Goal: Task Accomplishment & Management: Manage account settings

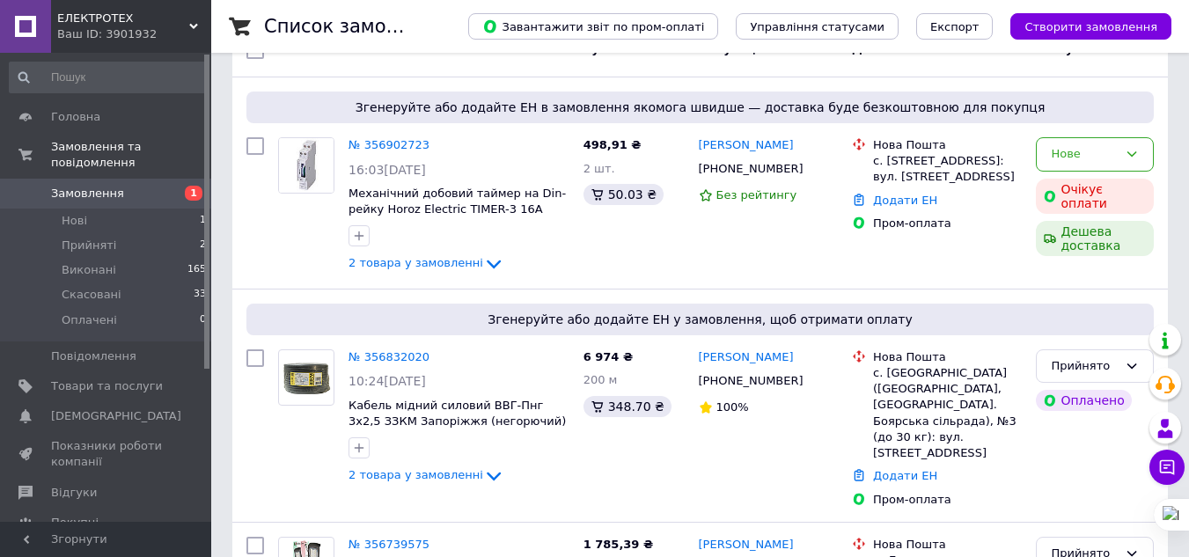
scroll to position [264, 0]
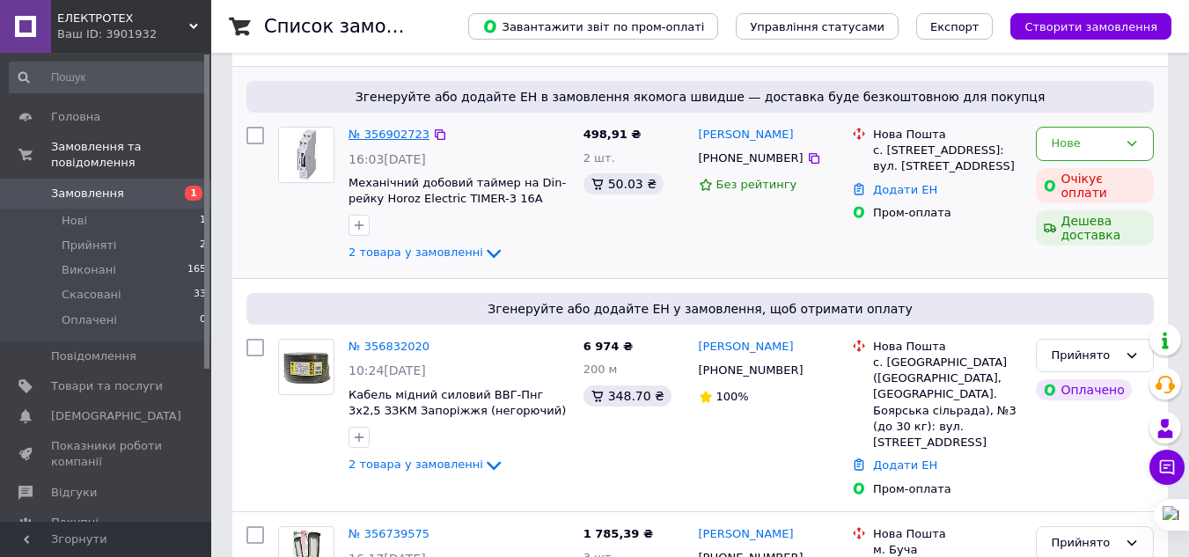
click at [388, 136] on link "№ 356902723" at bounding box center [388, 134] width 81 height 13
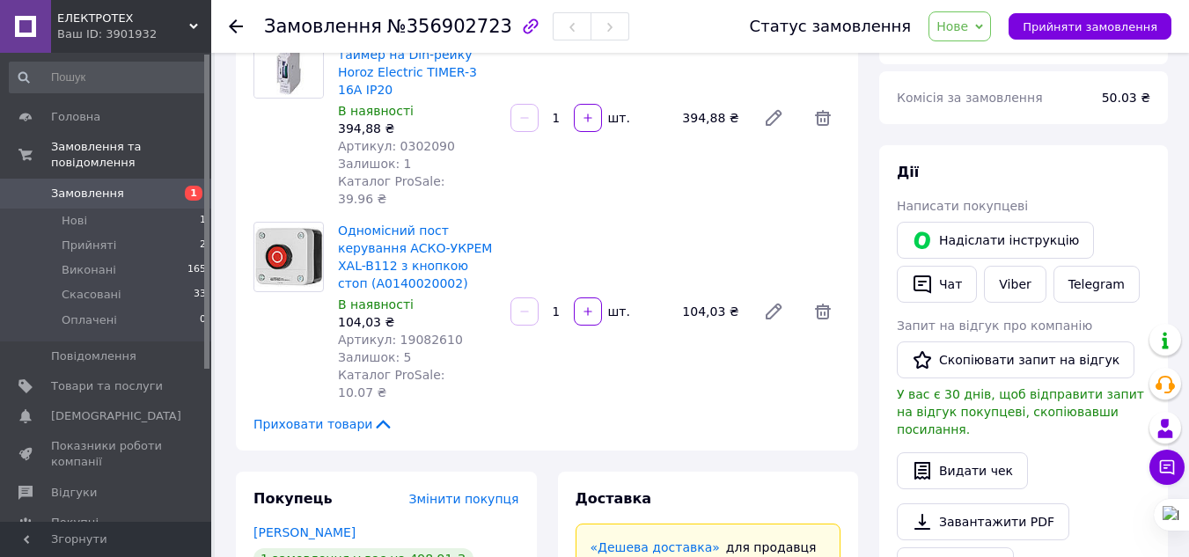
scroll to position [176, 0]
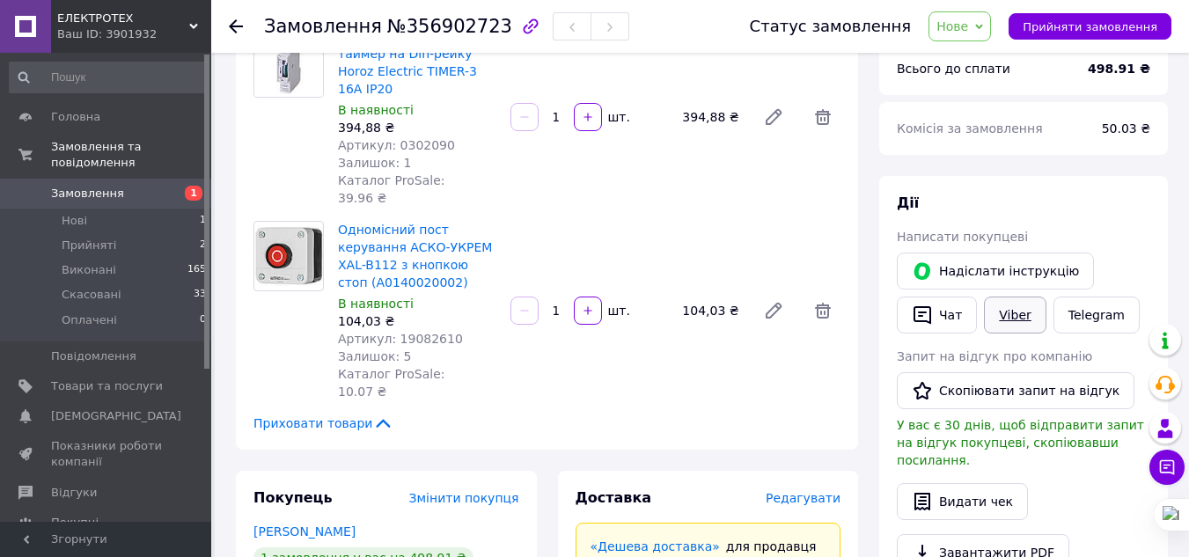
click at [1001, 316] on link "Viber" at bounding box center [1015, 315] width 62 height 37
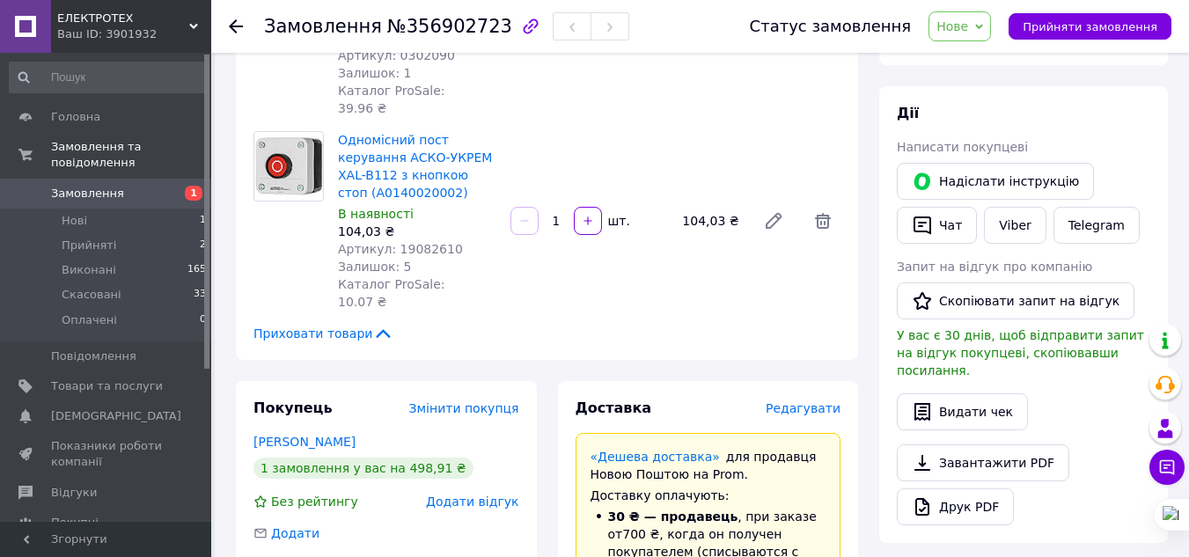
scroll to position [88, 0]
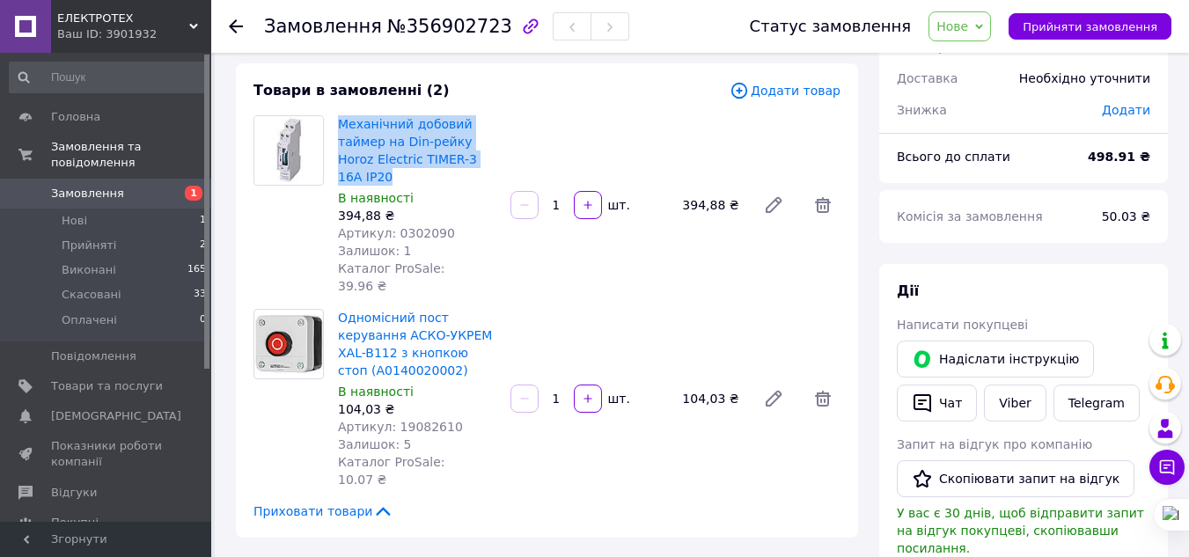
drag, startPoint x: 334, startPoint y: 114, endPoint x: 481, endPoint y: 158, distance: 153.1
click at [481, 158] on div "Механічний добовий таймер на Din-рейку Horoz Electric TIMER-3 16A IP20 В наявно…" at bounding box center [417, 205] width 172 height 187
copy link "Механічний добовий таймер на Din-рейку Horoz Electric TIMER-3 16A IP20"
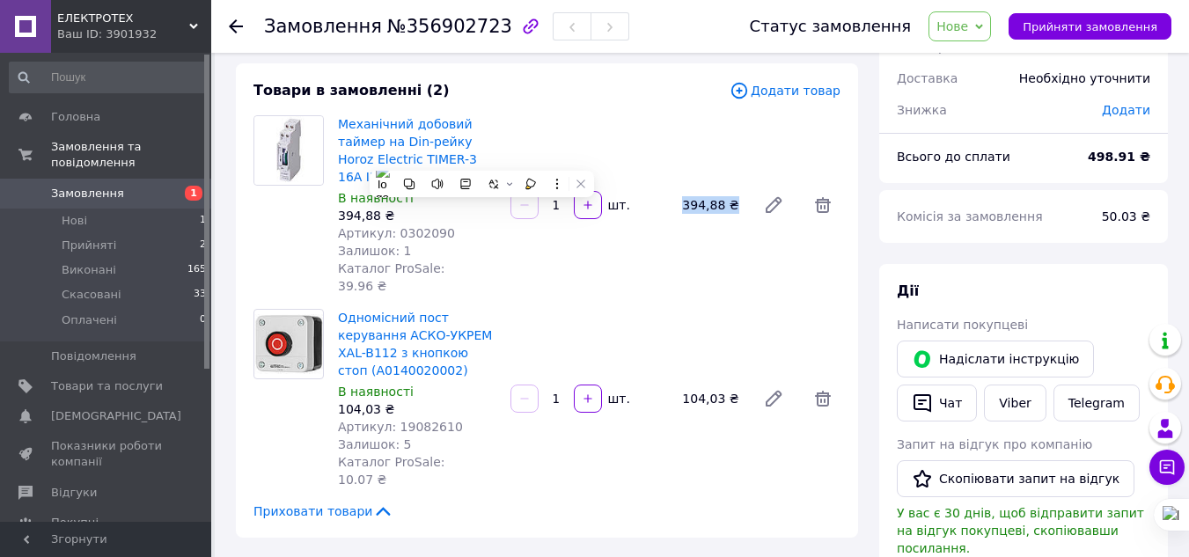
drag, startPoint x: 705, startPoint y: 187, endPoint x: 729, endPoint y: 186, distance: 23.8
click at [730, 193] on div "394,88 ₴" at bounding box center [712, 205] width 74 height 25
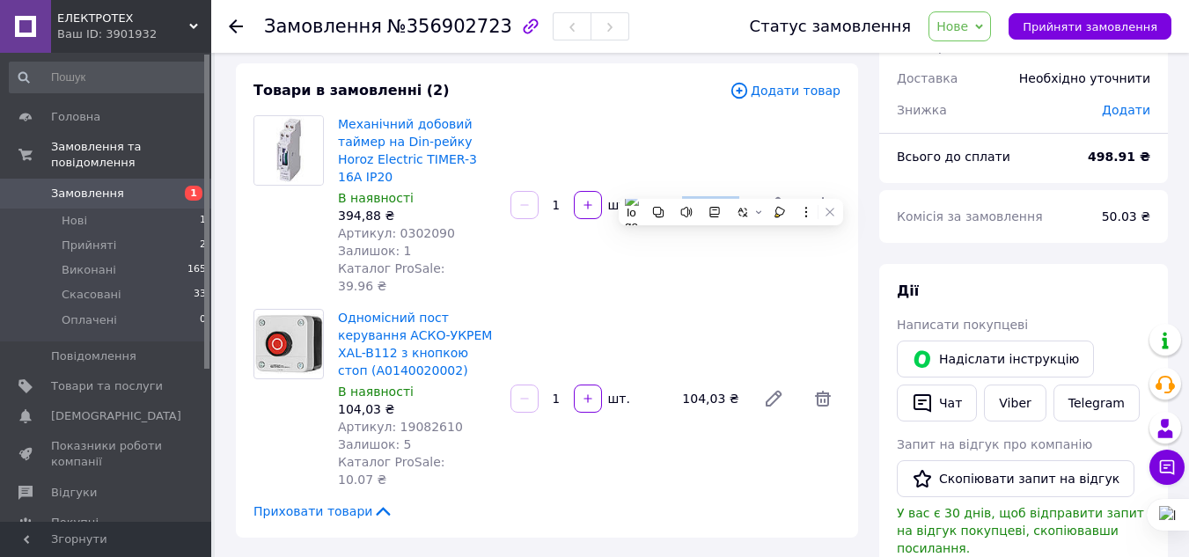
copy div "394,88 ₴"
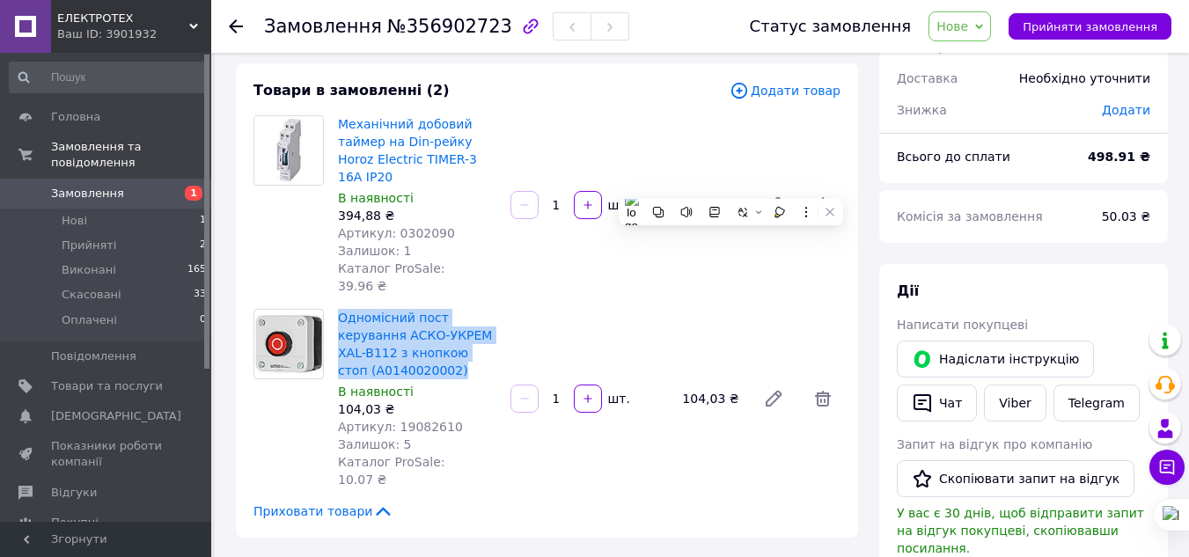
drag, startPoint x: 333, startPoint y: 276, endPoint x: 467, endPoint y: 330, distance: 144.9
click at [467, 330] on div "Одномісний пост керування АСКО-УКРЕМ XAL-B112 з кнопкою стоп (A0140020002) В на…" at bounding box center [417, 398] width 172 height 187
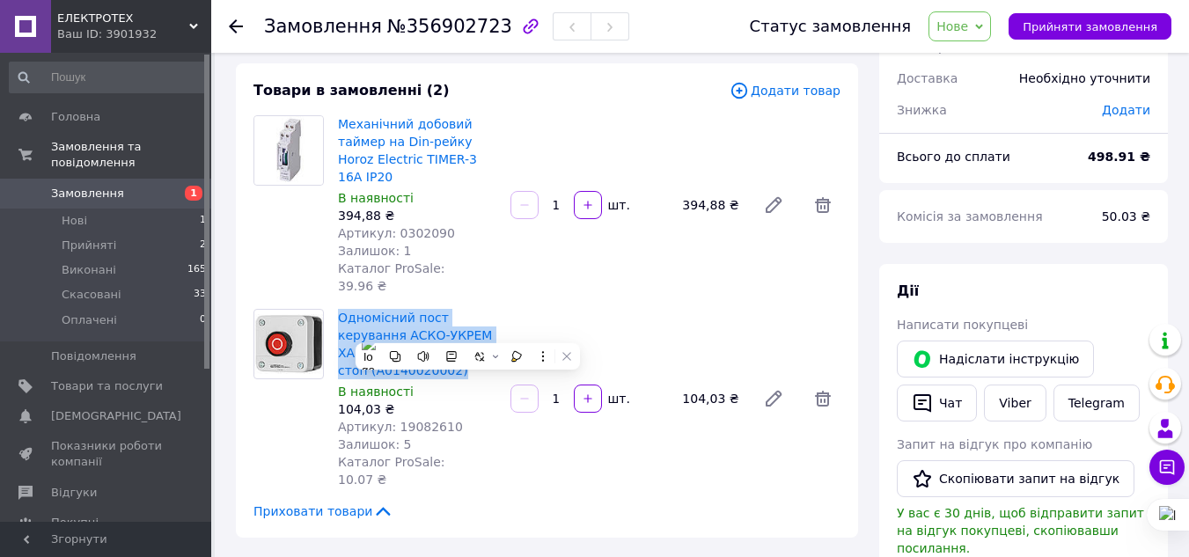
copy link "Одномісний пост керування АСКО-УКРЕМ XAL-B112 з кнопкою стоп (A0140020002)"
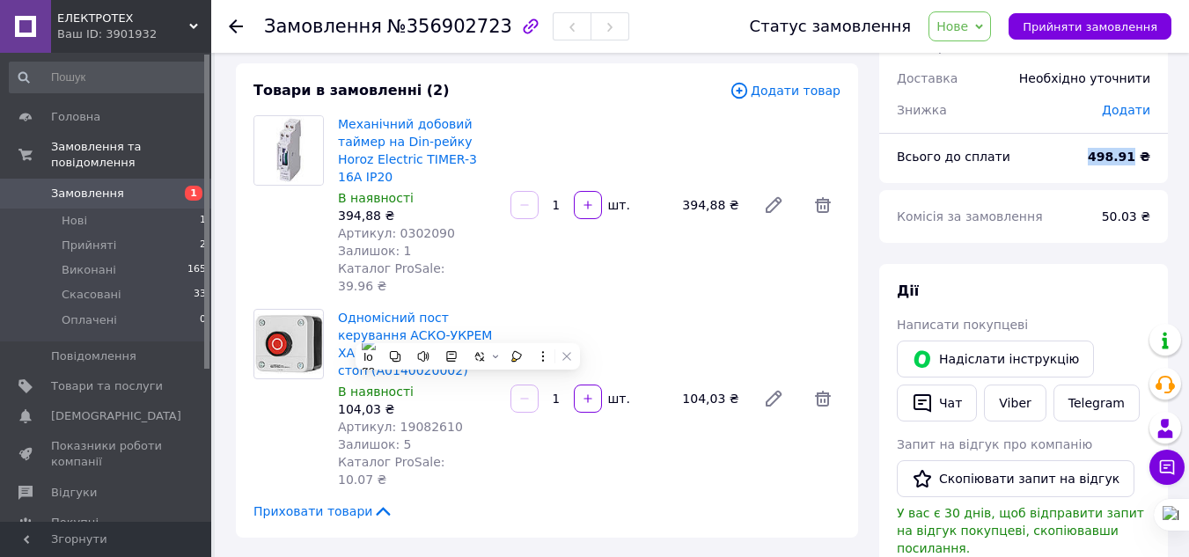
drag, startPoint x: 1103, startPoint y: 158, endPoint x: 1139, endPoint y: 159, distance: 36.1
click at [1139, 159] on div "498.91 ₴" at bounding box center [1119, 156] width 84 height 39
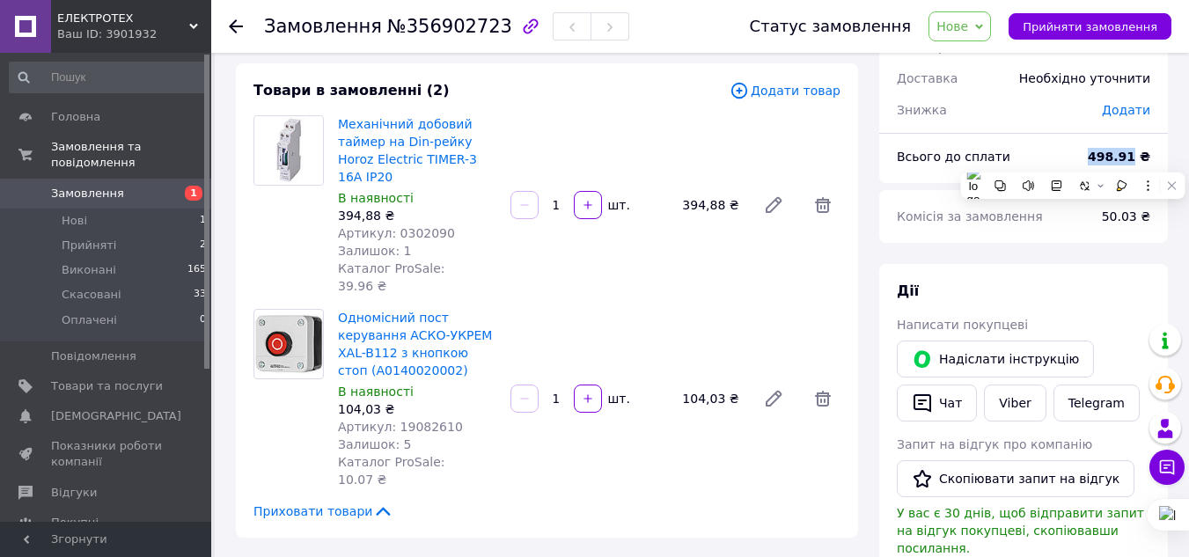
copy b "498.91"
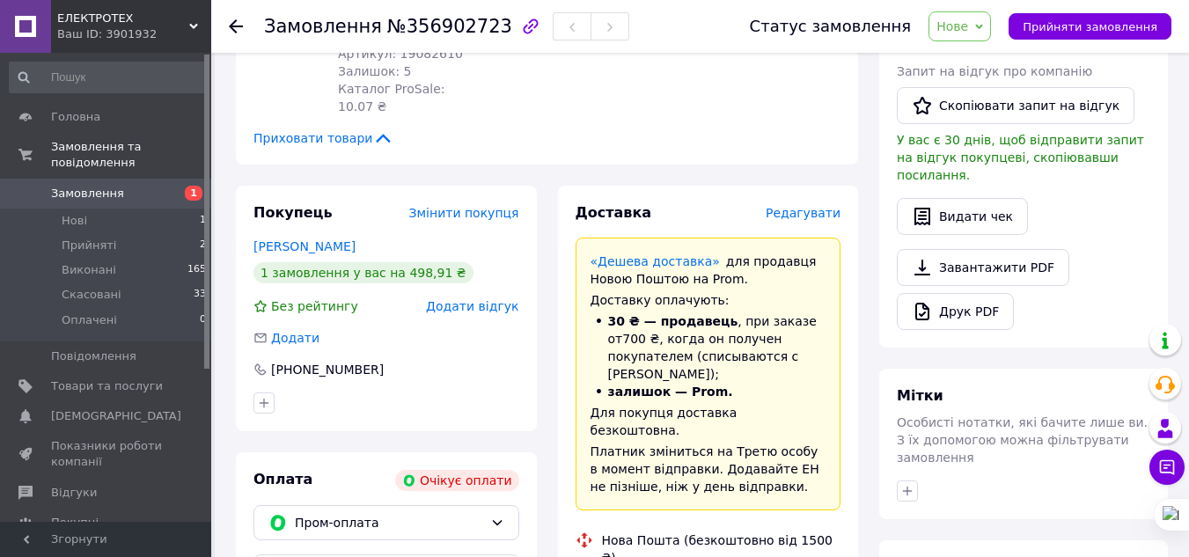
scroll to position [528, 0]
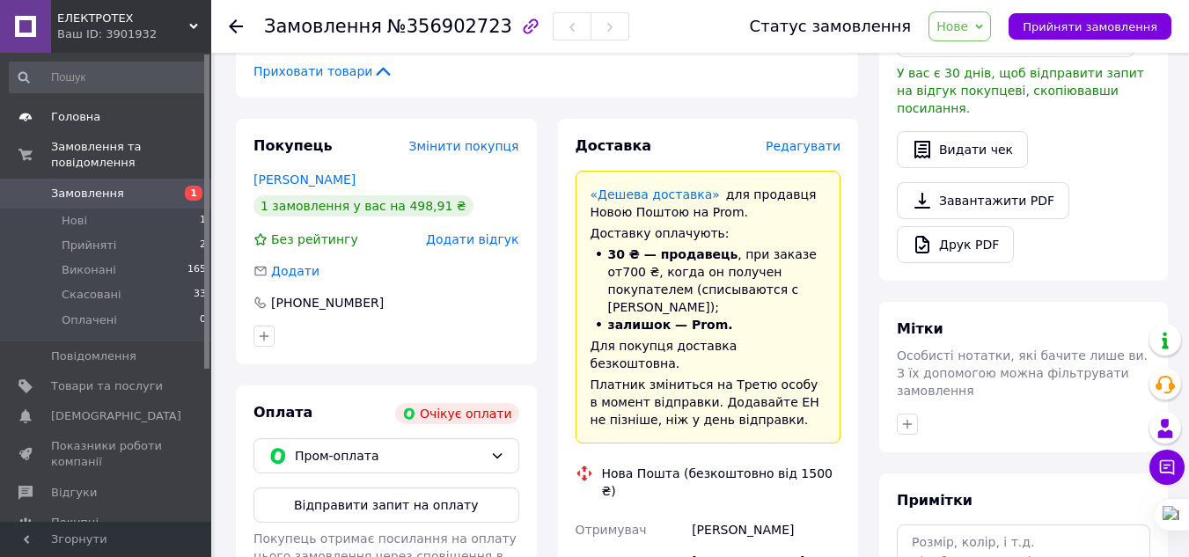
click at [93, 110] on span "Головна" at bounding box center [75, 117] width 49 height 16
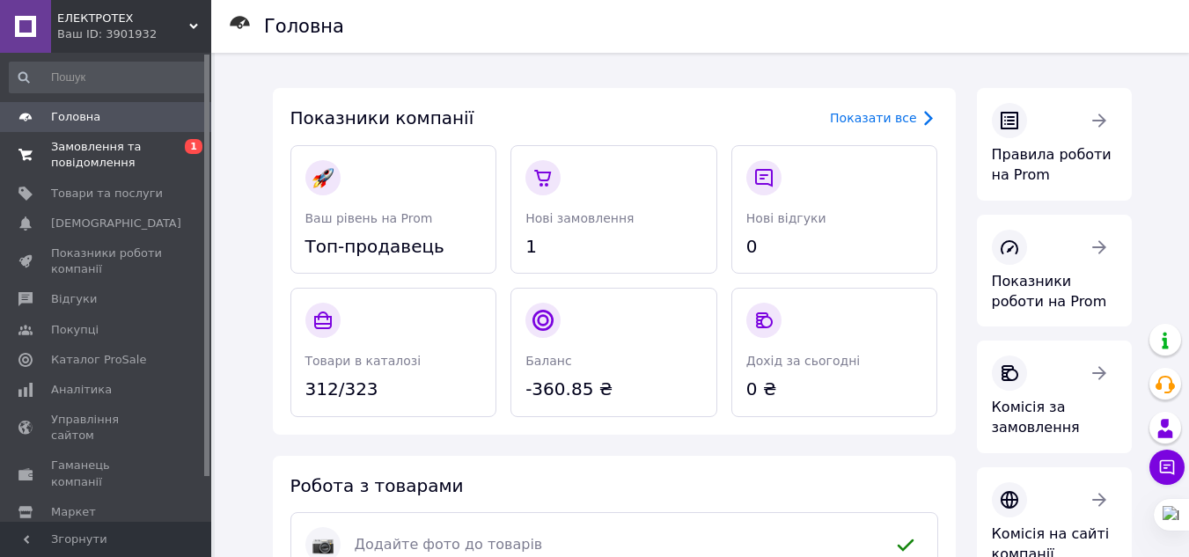
click at [132, 152] on span "Замовлення та повідомлення" at bounding box center [107, 155] width 112 height 32
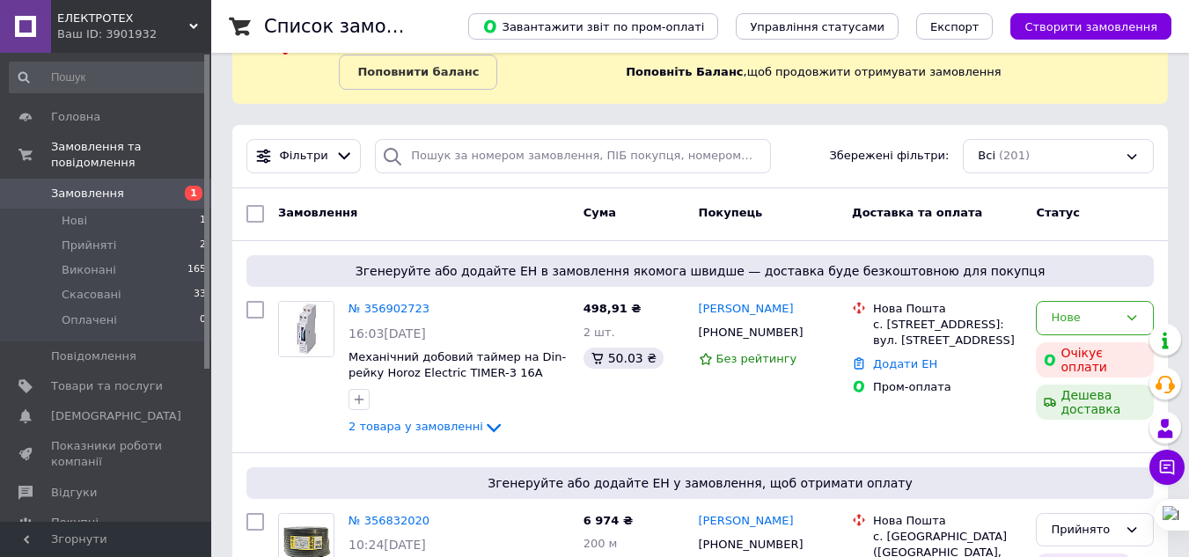
scroll to position [88, 0]
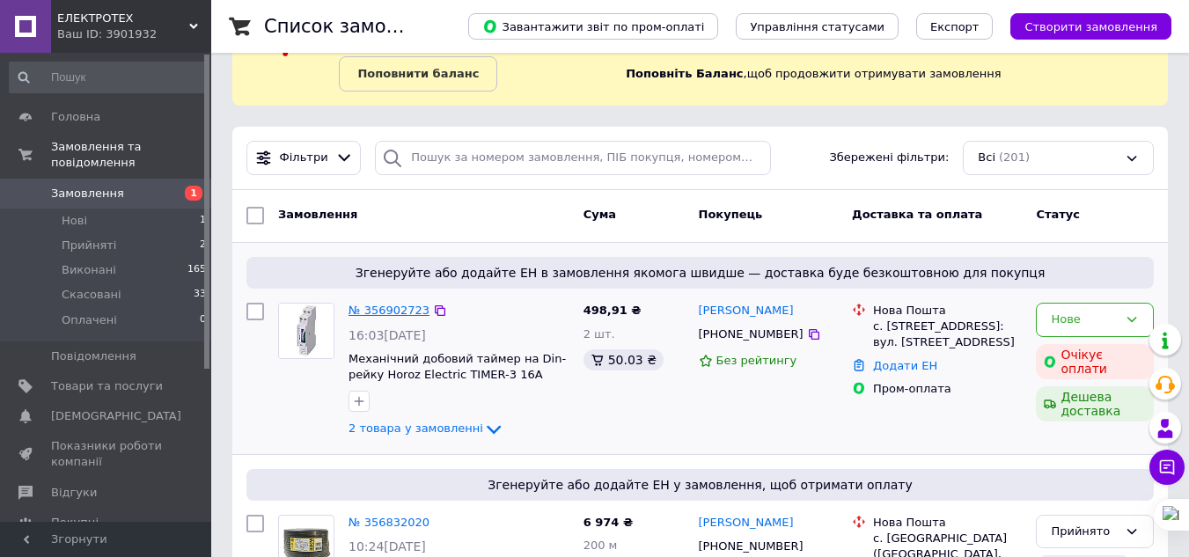
click at [390, 308] on link "№ 356902723" at bounding box center [388, 310] width 81 height 13
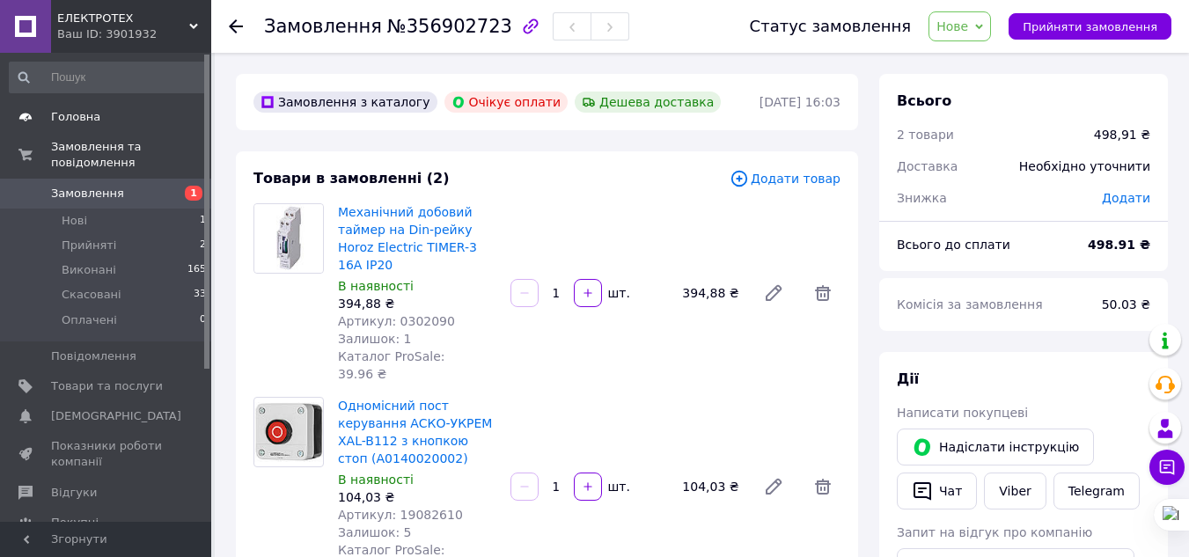
click at [101, 110] on span "Головна" at bounding box center [107, 117] width 112 height 16
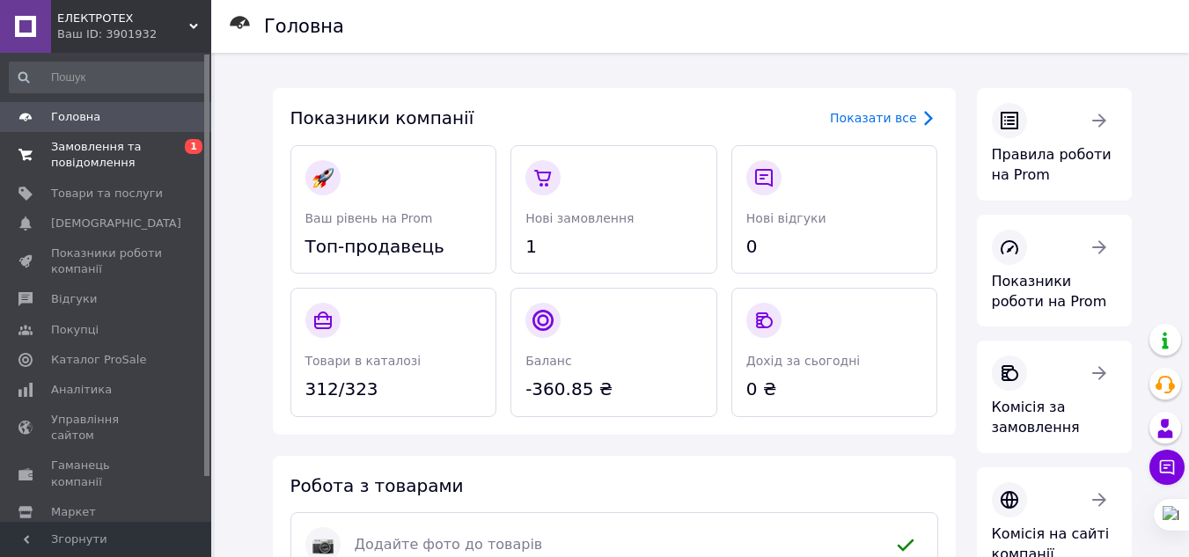
click at [150, 153] on span "Замовлення та повідомлення" at bounding box center [107, 155] width 112 height 32
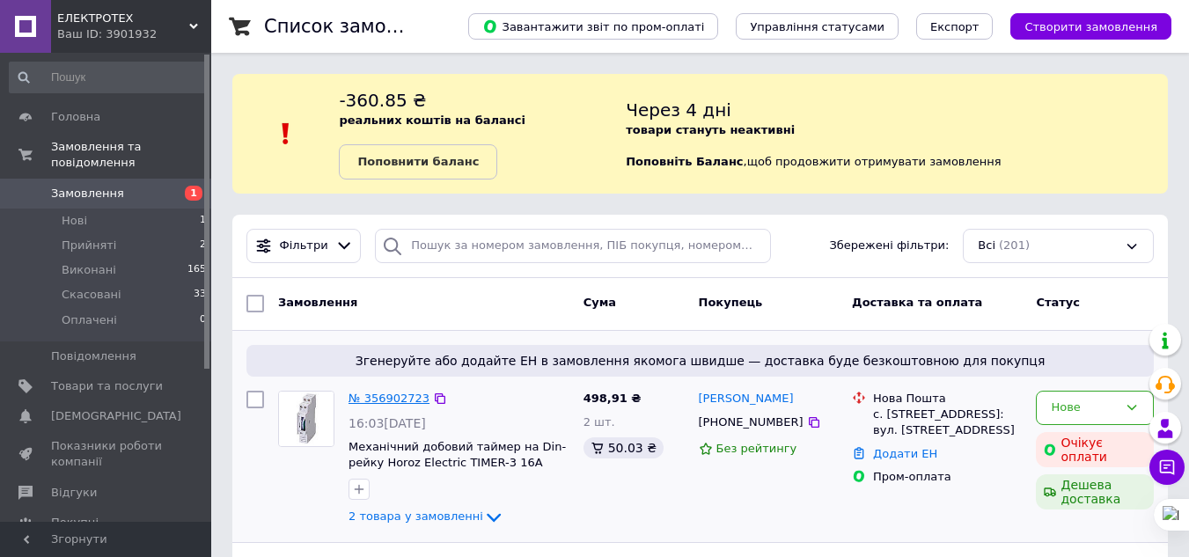
click at [379, 400] on link "№ 356902723" at bounding box center [388, 398] width 81 height 13
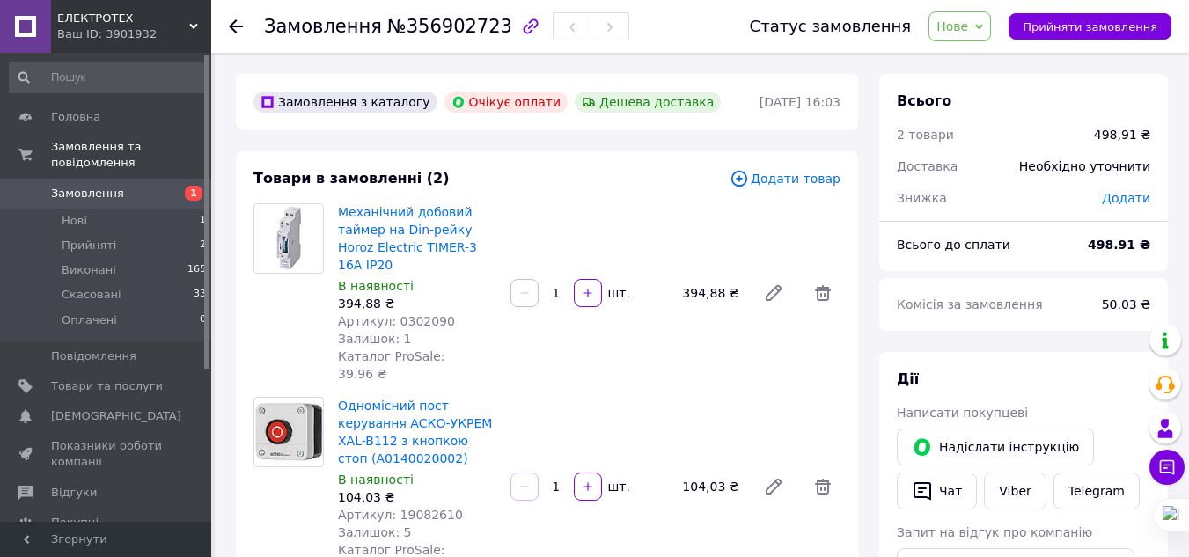
click at [991, 32] on span "Нове" at bounding box center [959, 26] width 62 height 30
click at [161, 120] on span "Головна" at bounding box center [107, 117] width 112 height 16
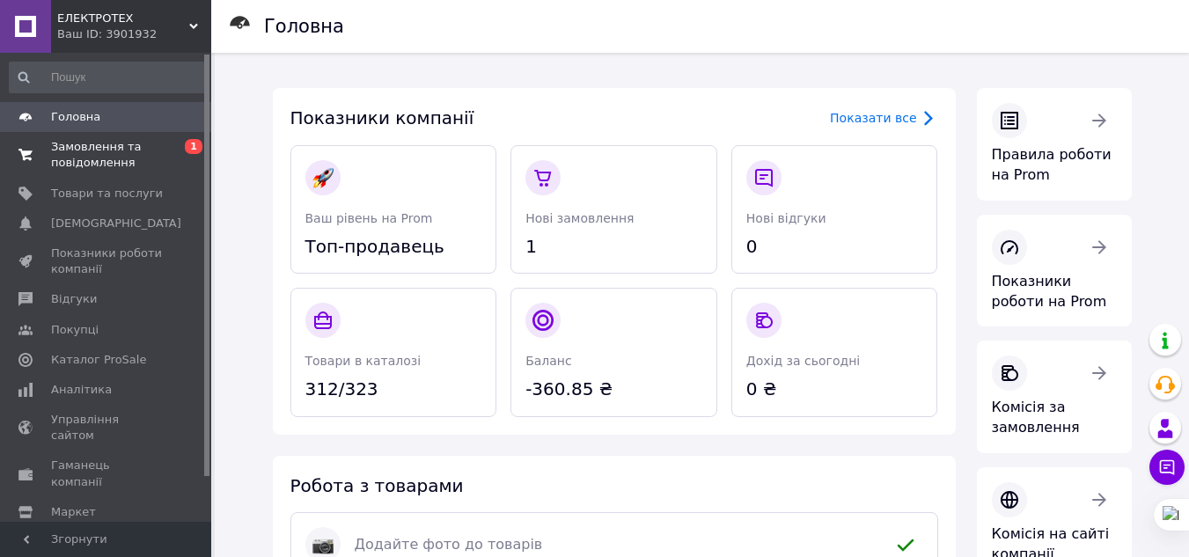
click at [132, 164] on span "Замовлення та повідомлення" at bounding box center [107, 155] width 112 height 32
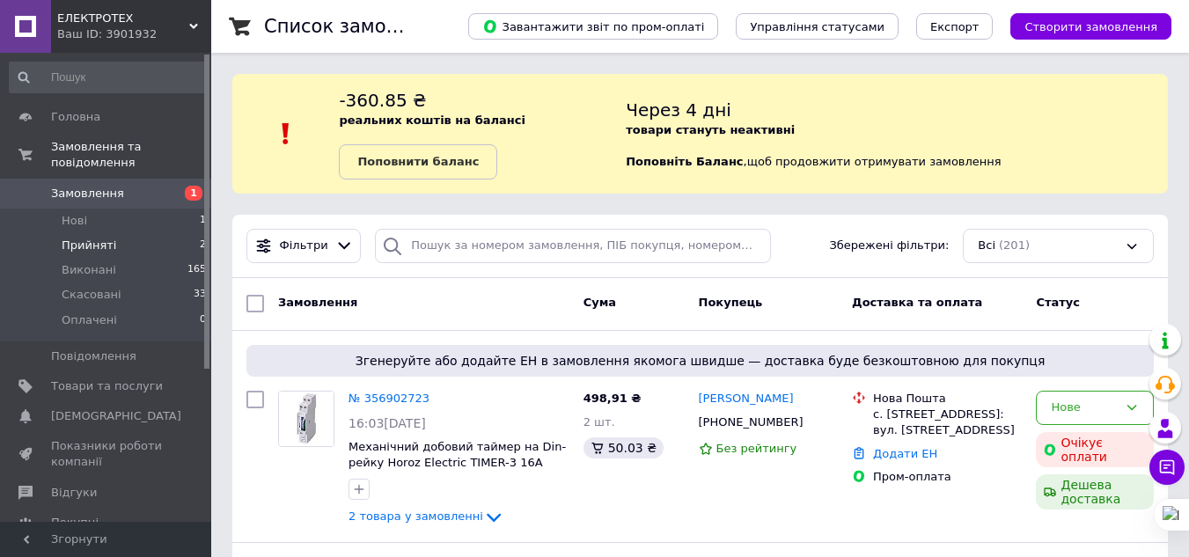
click at [154, 233] on li "Прийняті 2" at bounding box center [108, 245] width 216 height 25
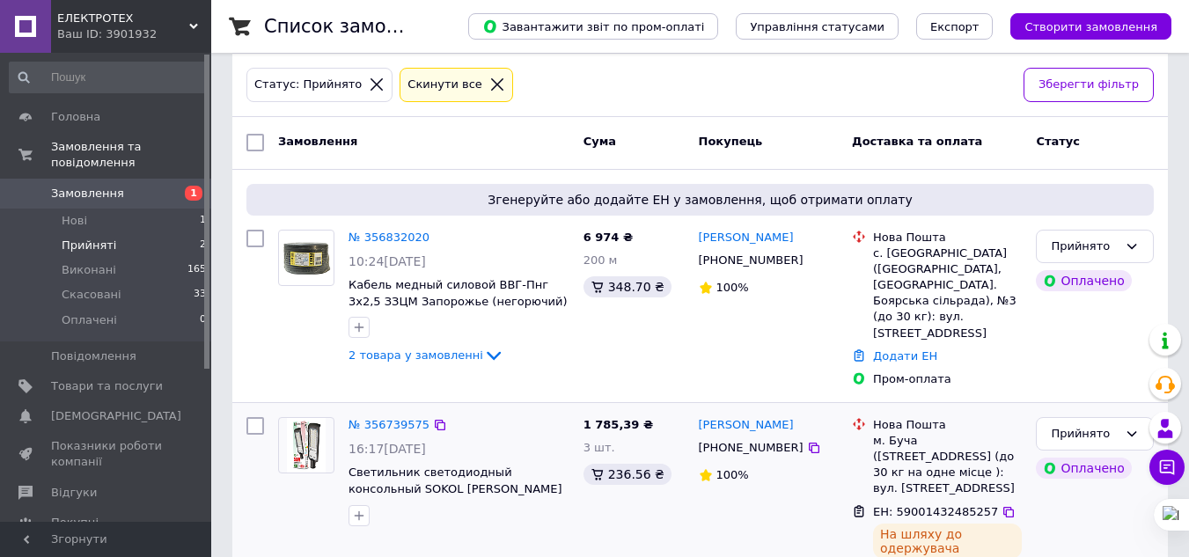
scroll to position [263, 0]
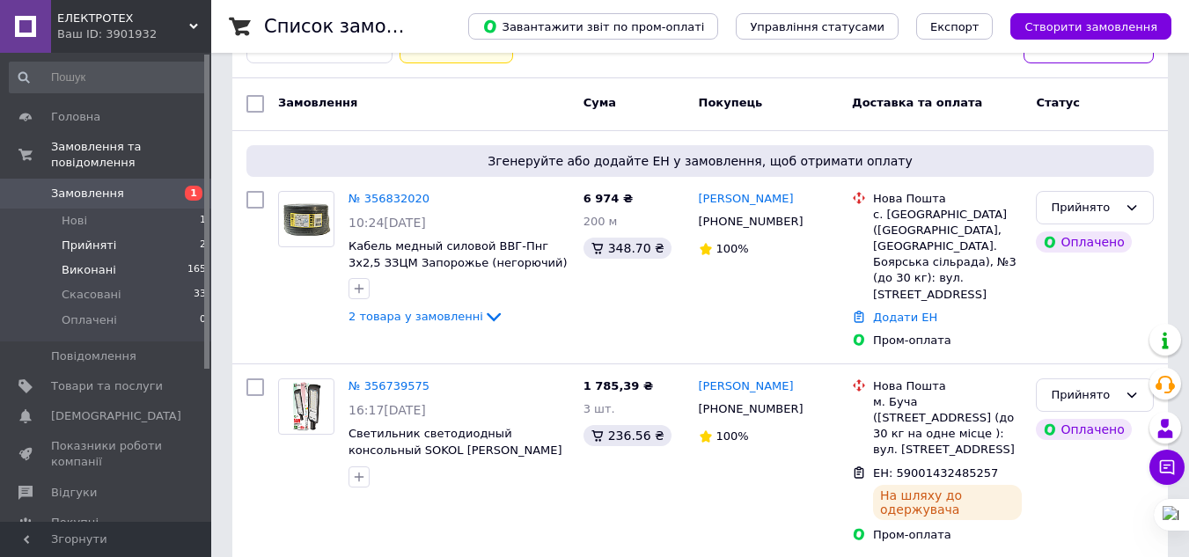
click at [150, 258] on li "Виконані 165" at bounding box center [108, 270] width 216 height 25
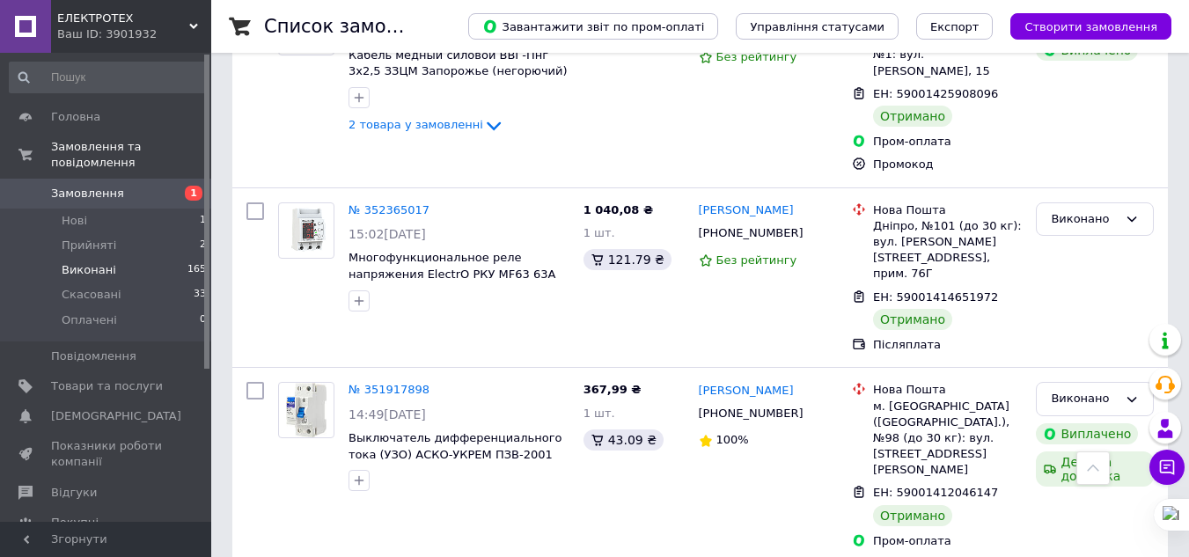
scroll to position [792, 0]
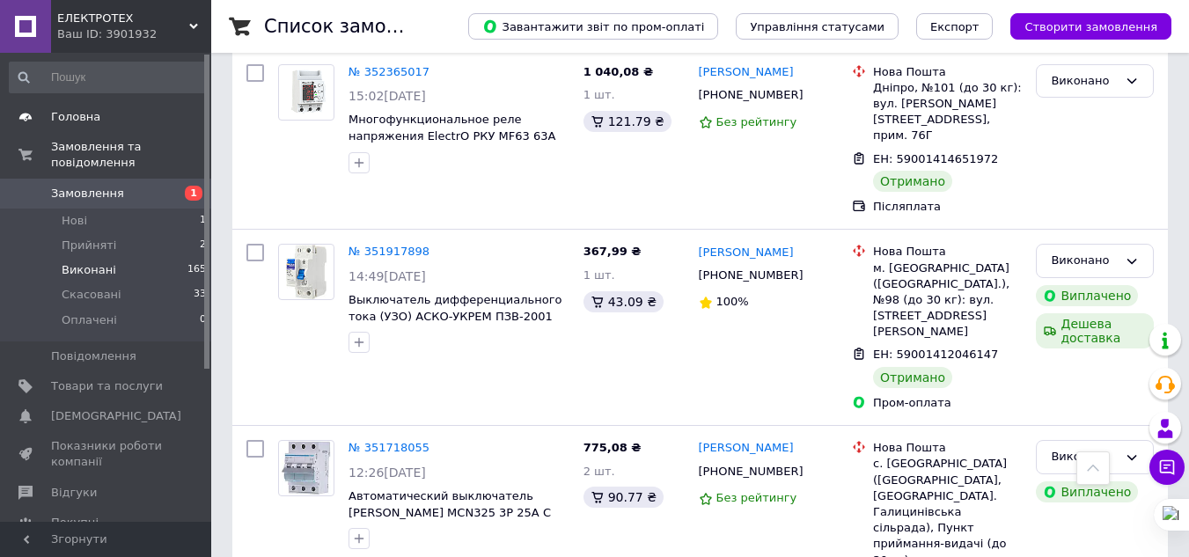
click at [119, 107] on link "Головна" at bounding box center [108, 117] width 216 height 30
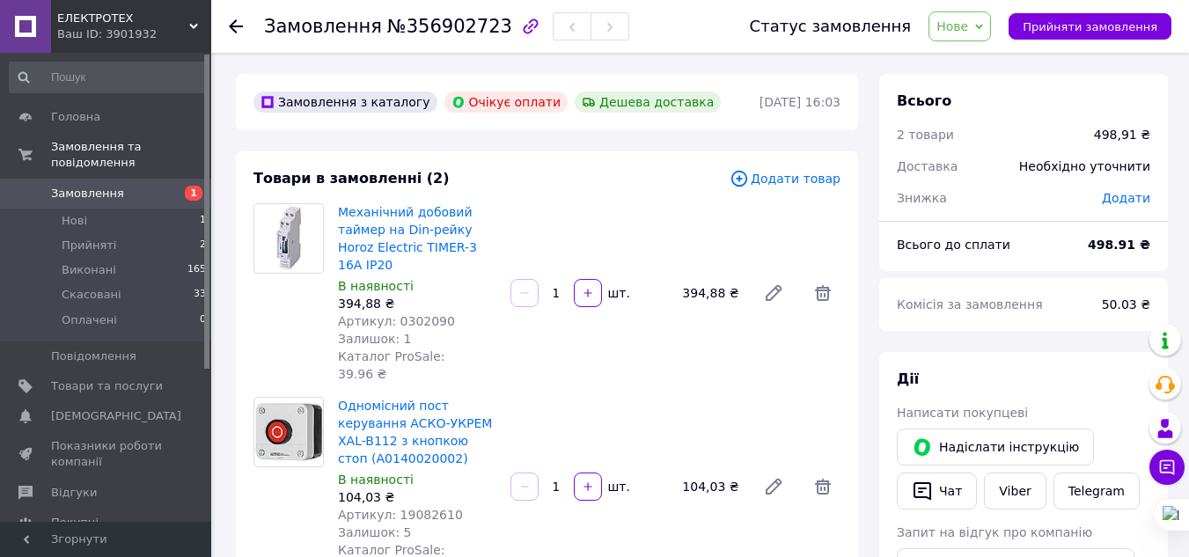
scroll to position [704, 0]
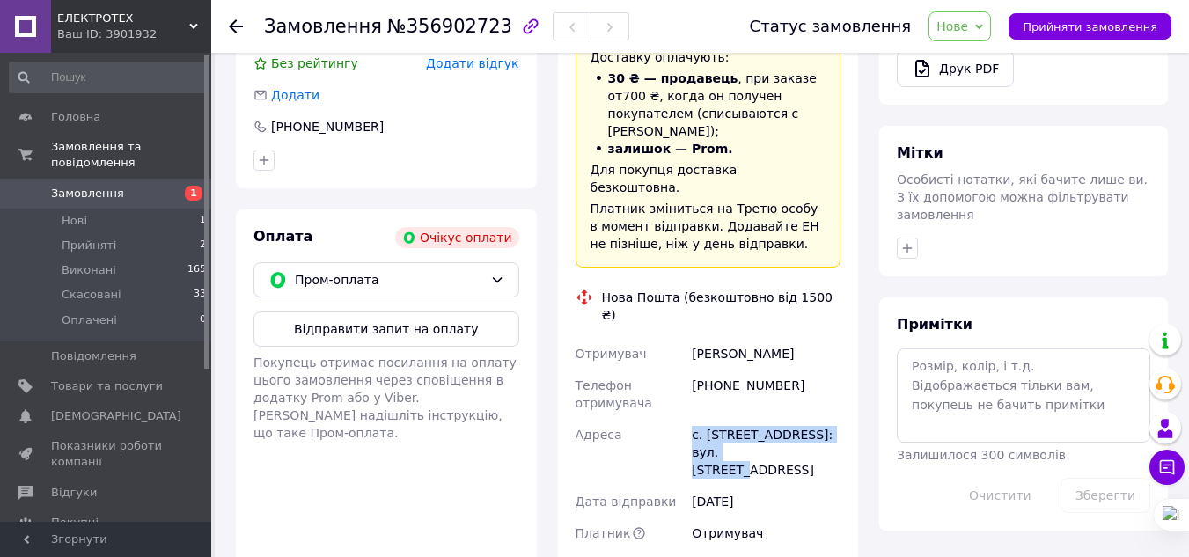
click at [745, 419] on div "с. [STREET_ADDRESS]: вул. [STREET_ADDRESS]" at bounding box center [766, 452] width 156 height 67
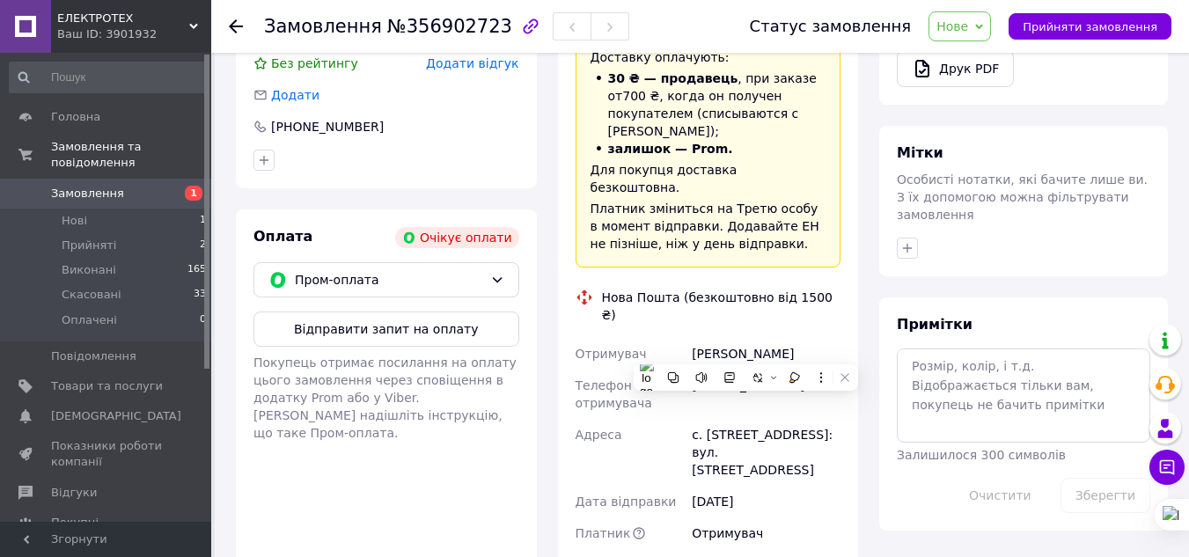
click at [86, 99] on div "Головна Замовлення та повідомлення Замовлення 1 Нові 1 Прийняті 2 Виконані 165 …" at bounding box center [108, 290] width 216 height 474
click at [89, 103] on link "Головна" at bounding box center [108, 117] width 216 height 30
